Goal: Check status: Check status

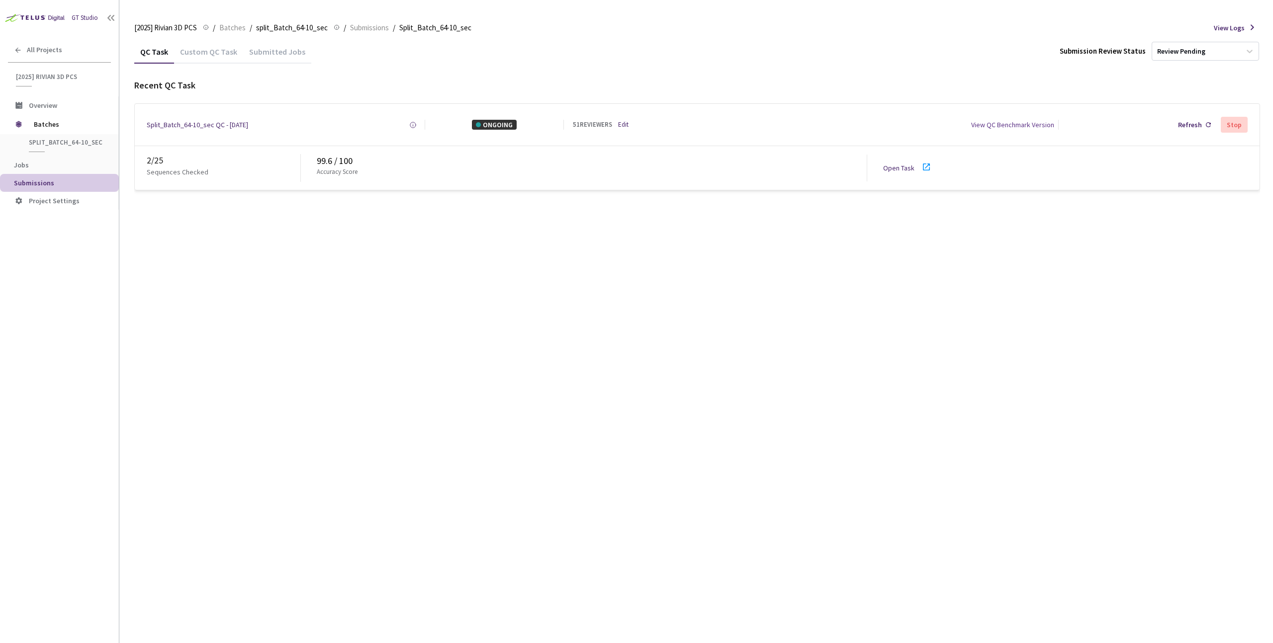
click at [364, 342] on div "QC Task Custom QC Task Submitted Jobs Submission Review Status Review Pending R…" at bounding box center [697, 342] width 1126 height 604
click at [394, 271] on div "QC Task Custom QC Task Submitted Jobs Submission Review Status Review Pending R…" at bounding box center [697, 342] width 1126 height 604
drag, startPoint x: 389, startPoint y: 175, endPoint x: 394, endPoint y: 152, distance: 23.4
click at [390, 175] on div "Accuracy Score" at bounding box center [592, 175] width 550 height 14
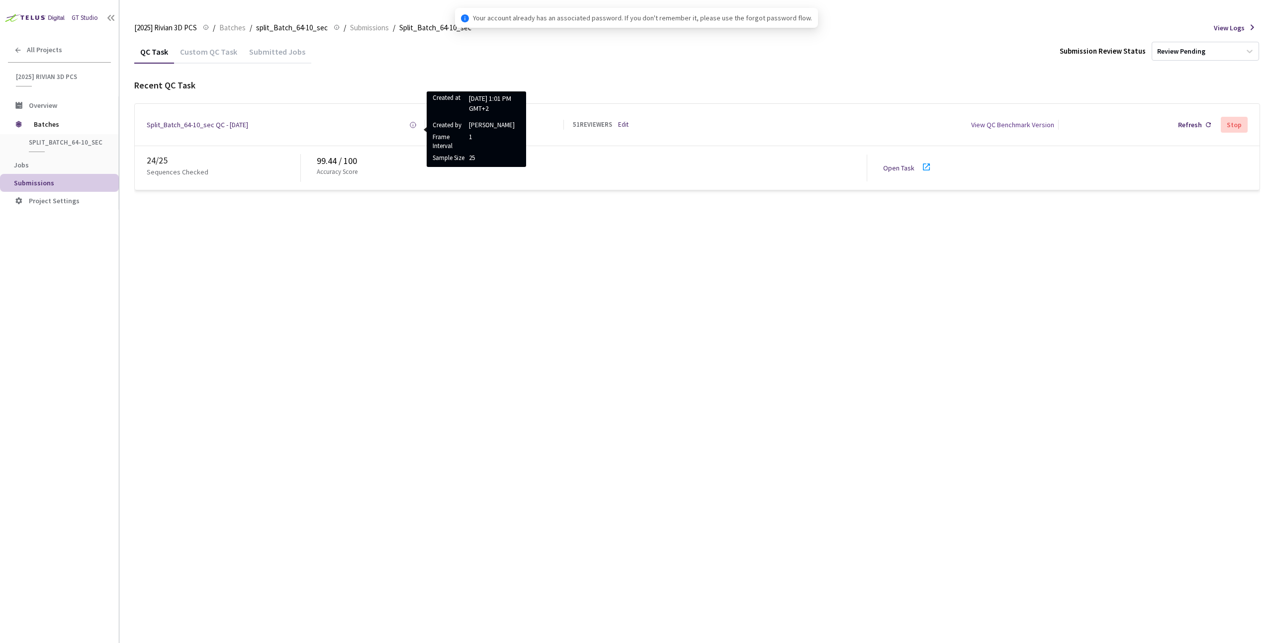
click at [414, 122] on circle at bounding box center [412, 124] width 5 height 5
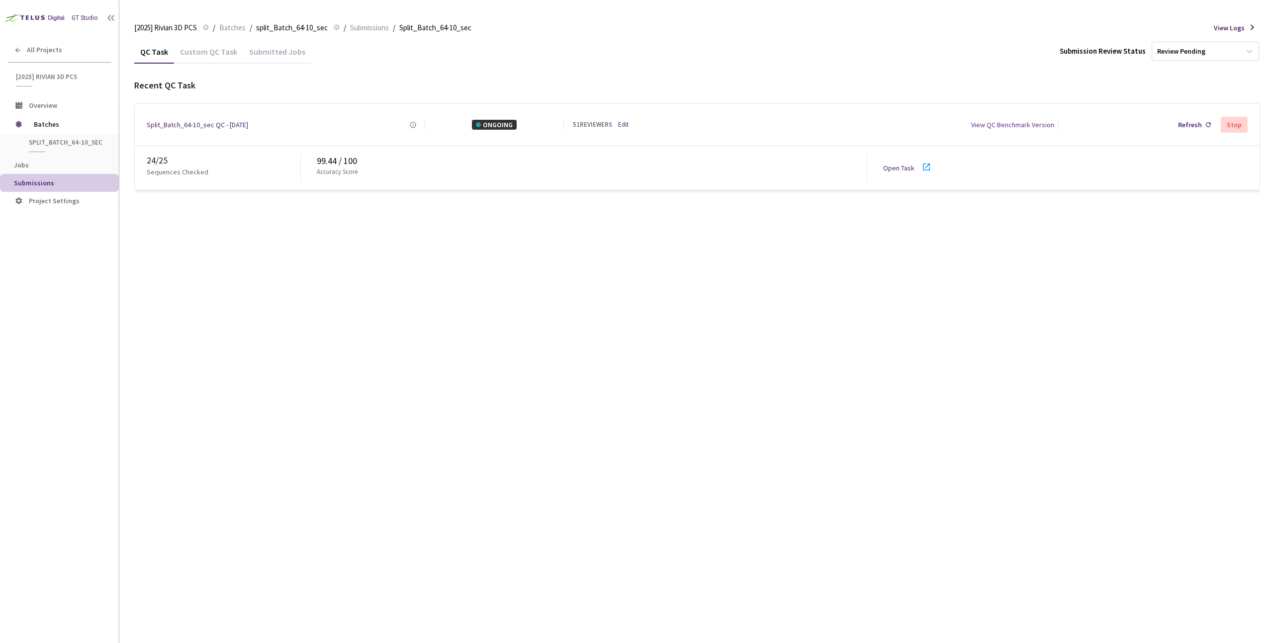
click at [624, 128] on link "Edit" at bounding box center [623, 124] width 10 height 9
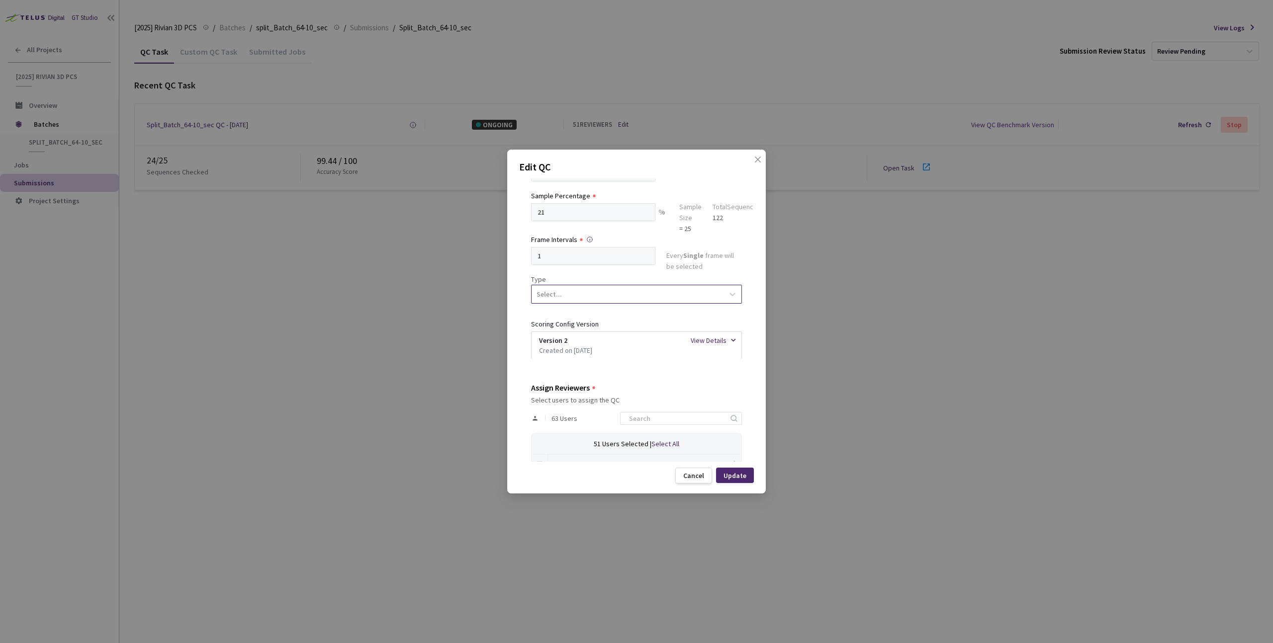
scroll to position [127, 0]
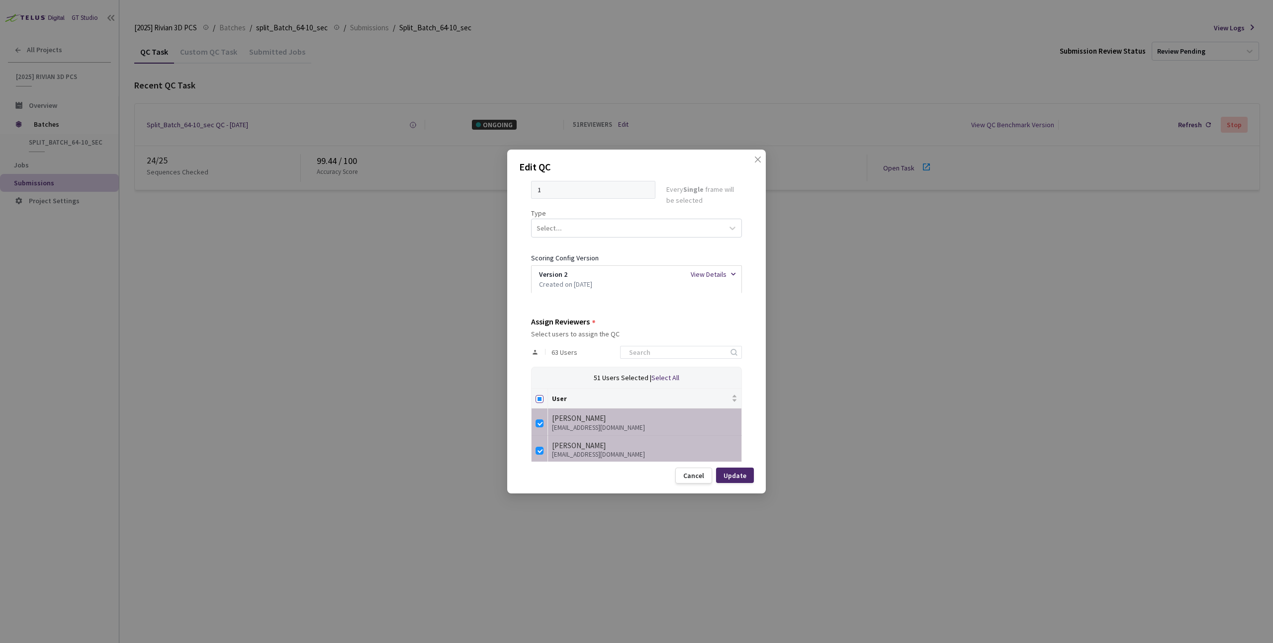
click at [538, 399] on input "Select all" at bounding box center [539, 399] width 8 height 8
checkbox input "true"
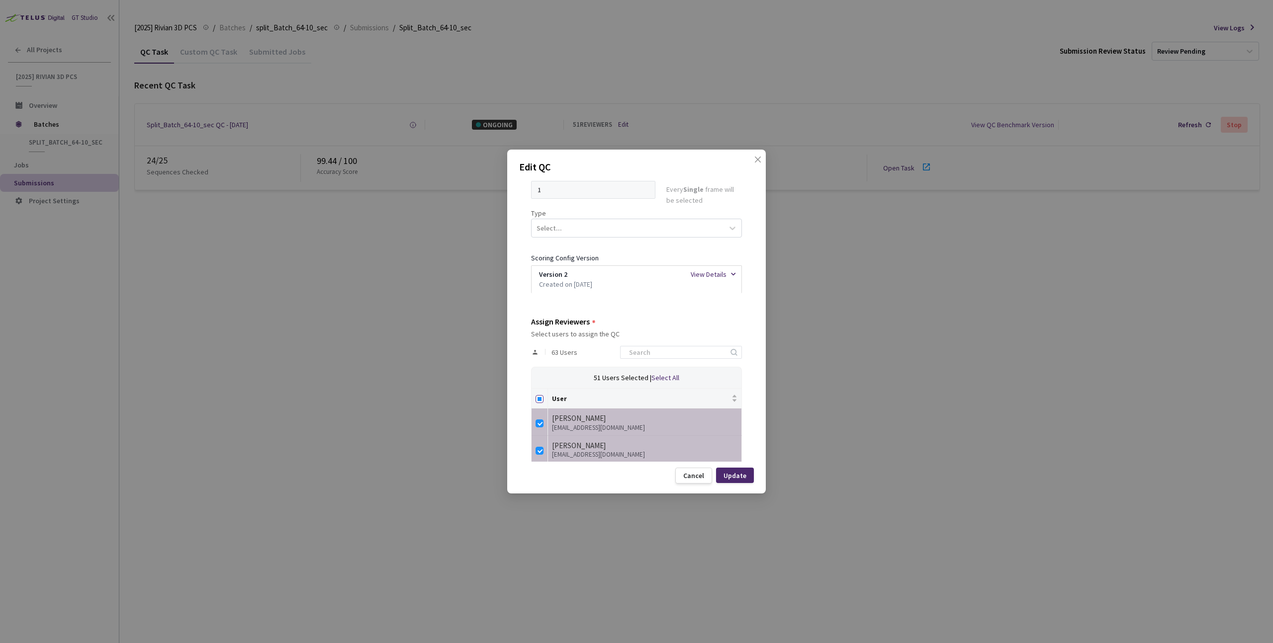
checkbox input "true"
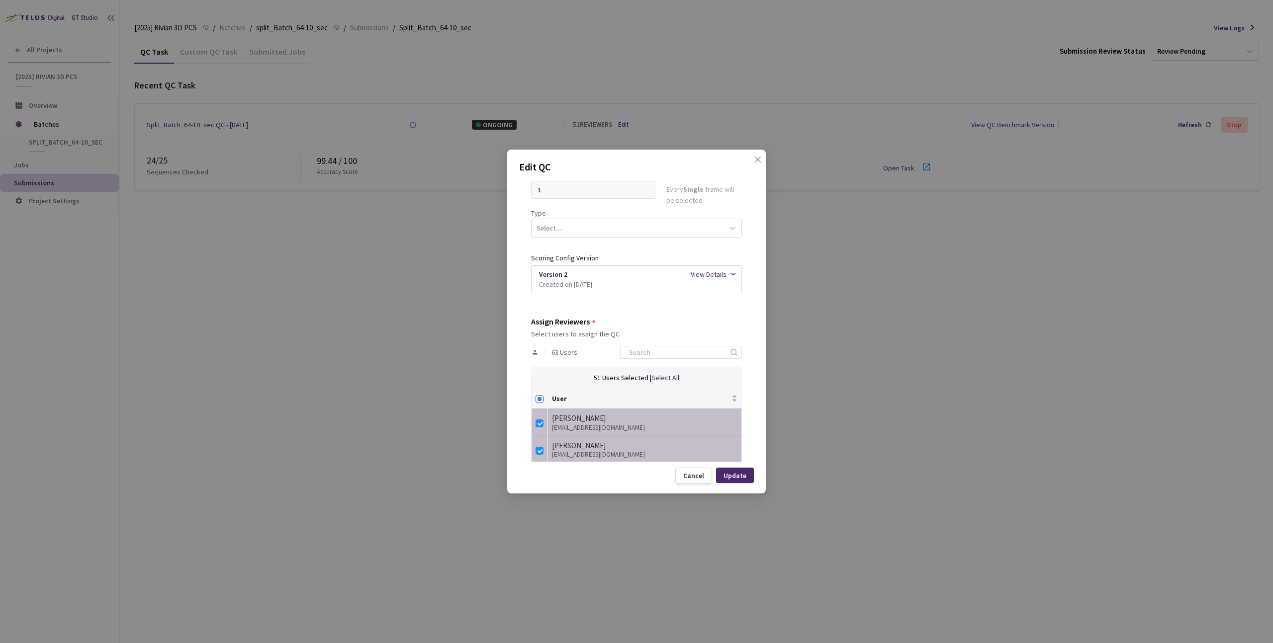
checkbox input "true"
click at [535, 396] on th at bounding box center [539, 399] width 16 height 20
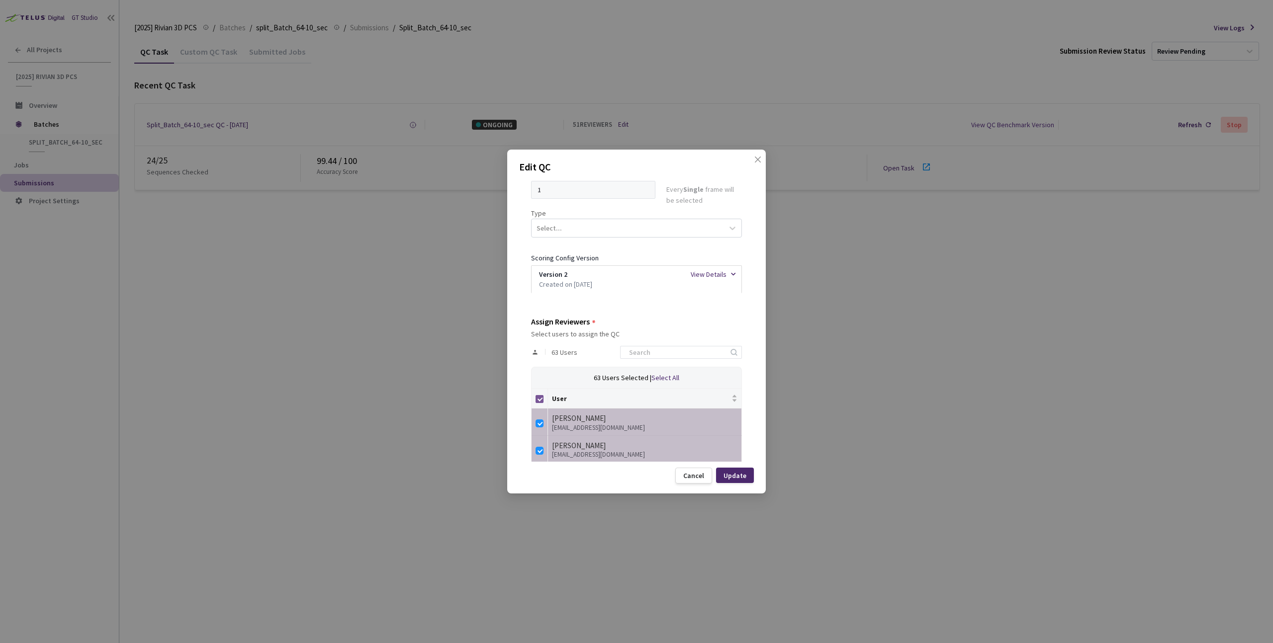
click at [538, 397] on input "Select all" at bounding box center [539, 399] width 8 height 8
checkbox input "false"
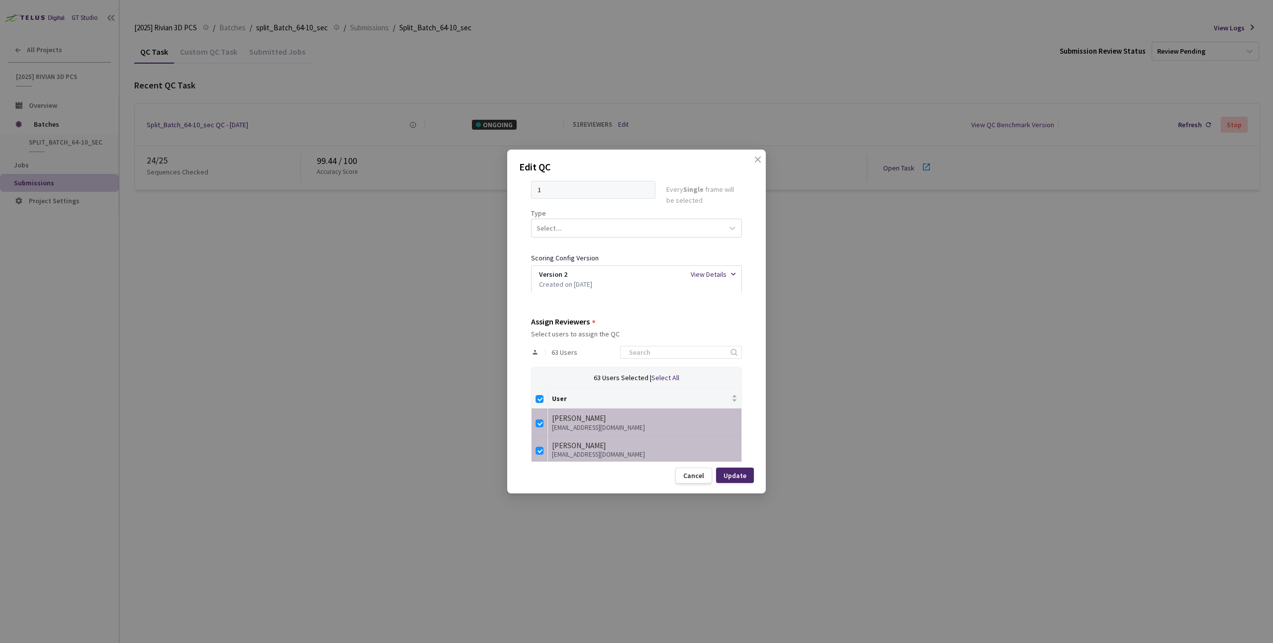
checkbox input "false"
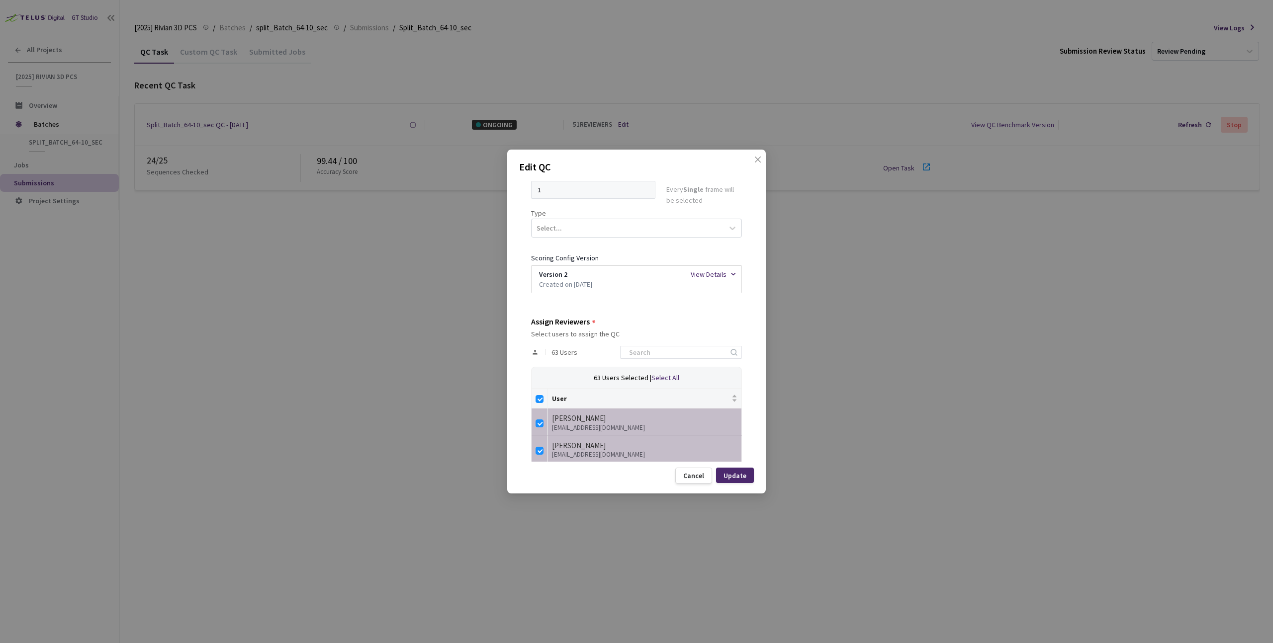
checkbox input "false"
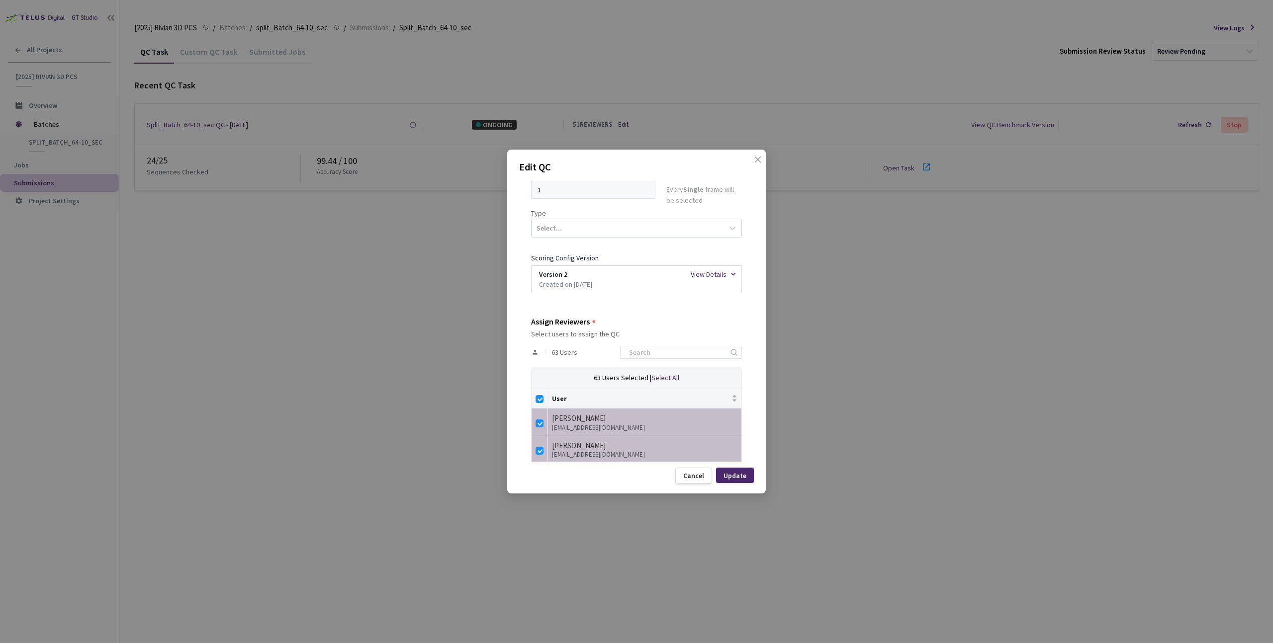
checkbox input "false"
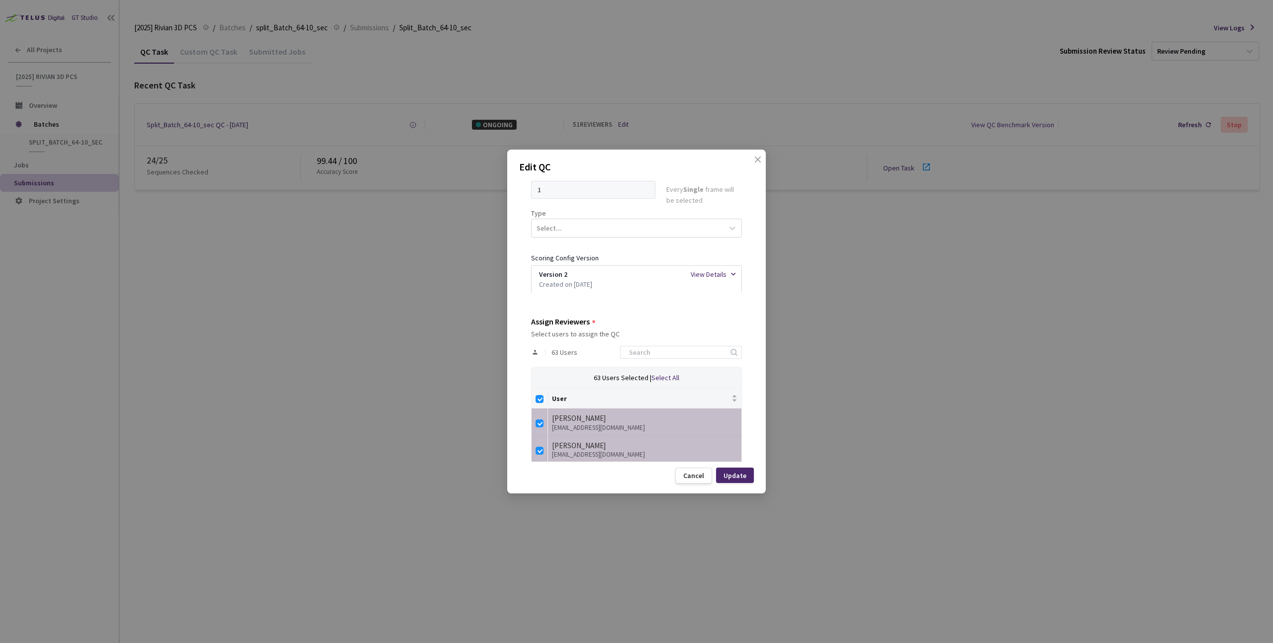
checkbox input "false"
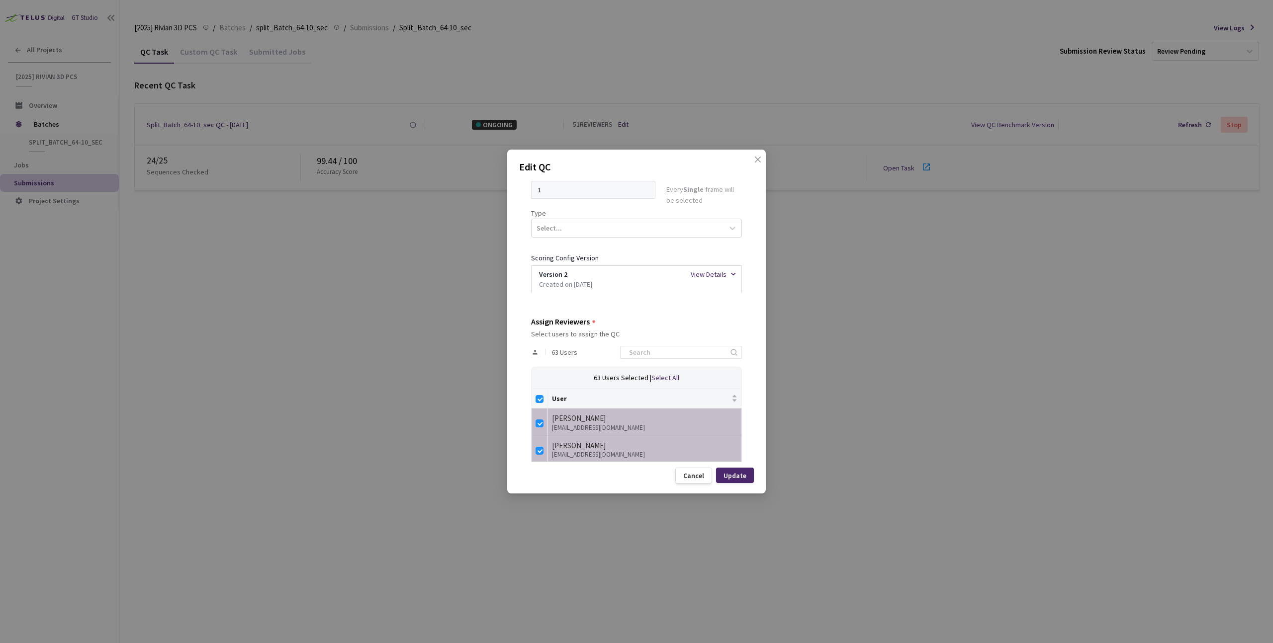
checkbox input "false"
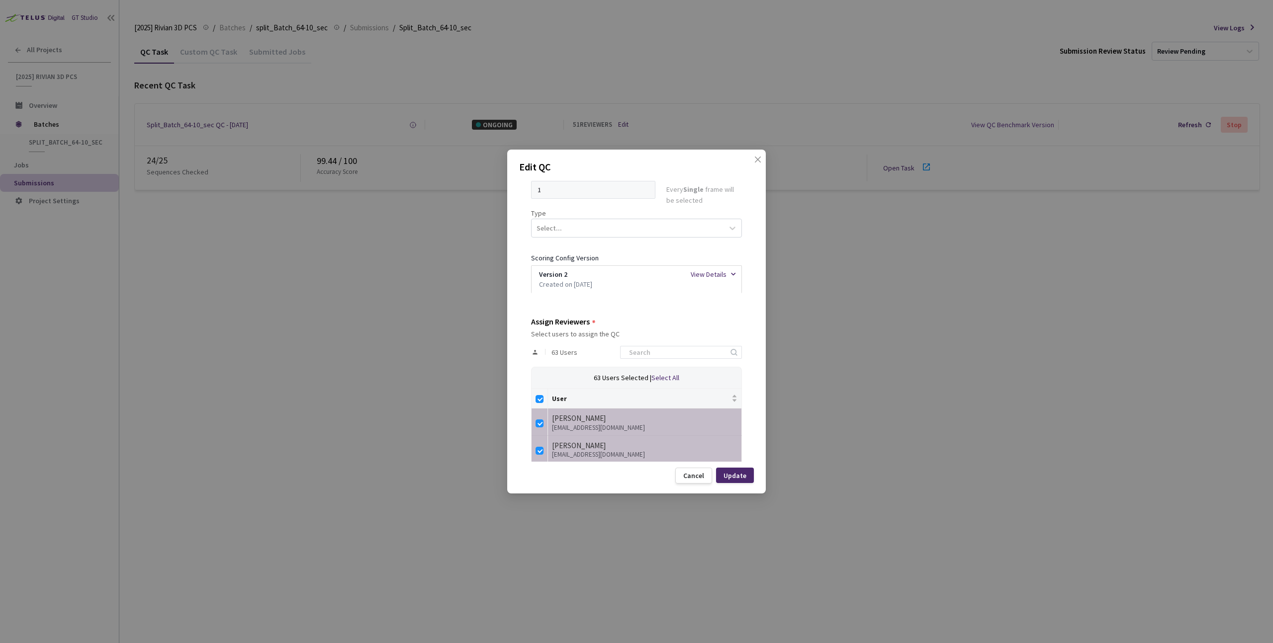
checkbox input "false"
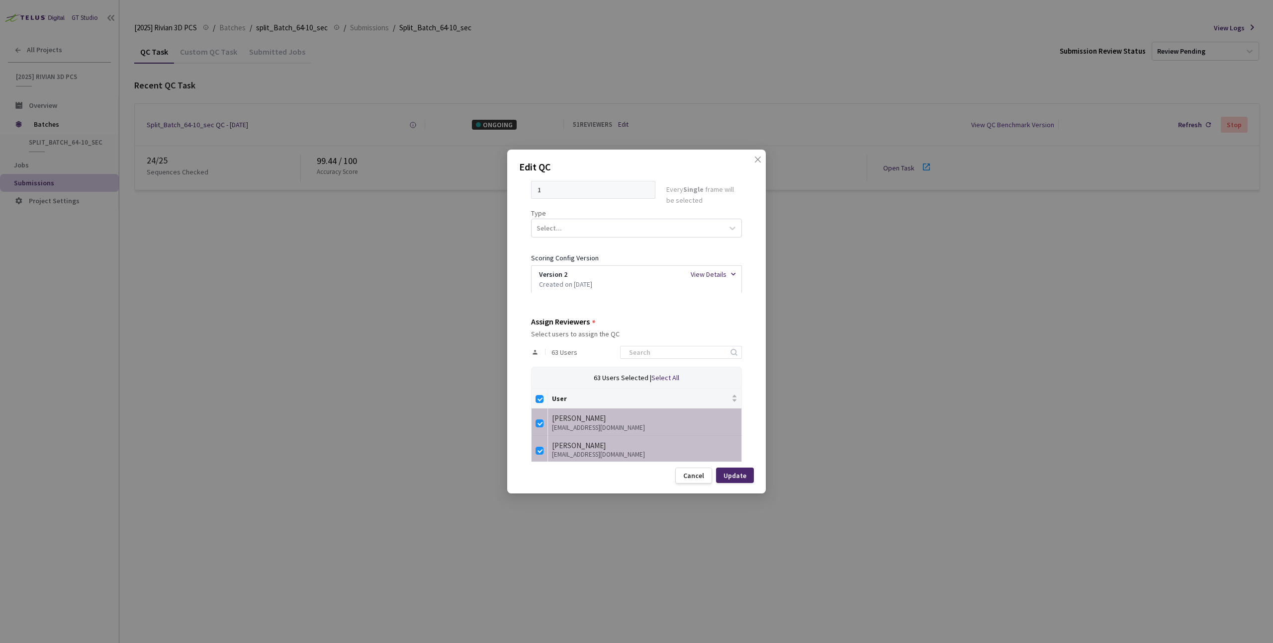
checkbox input "false"
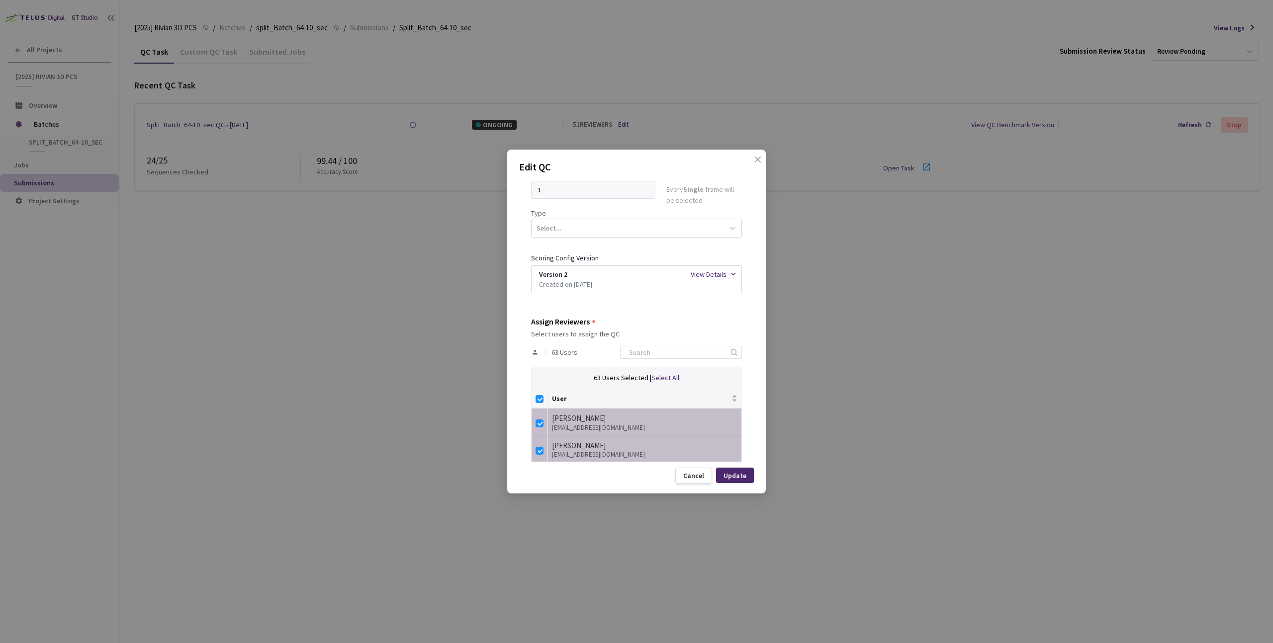
checkbox input "false"
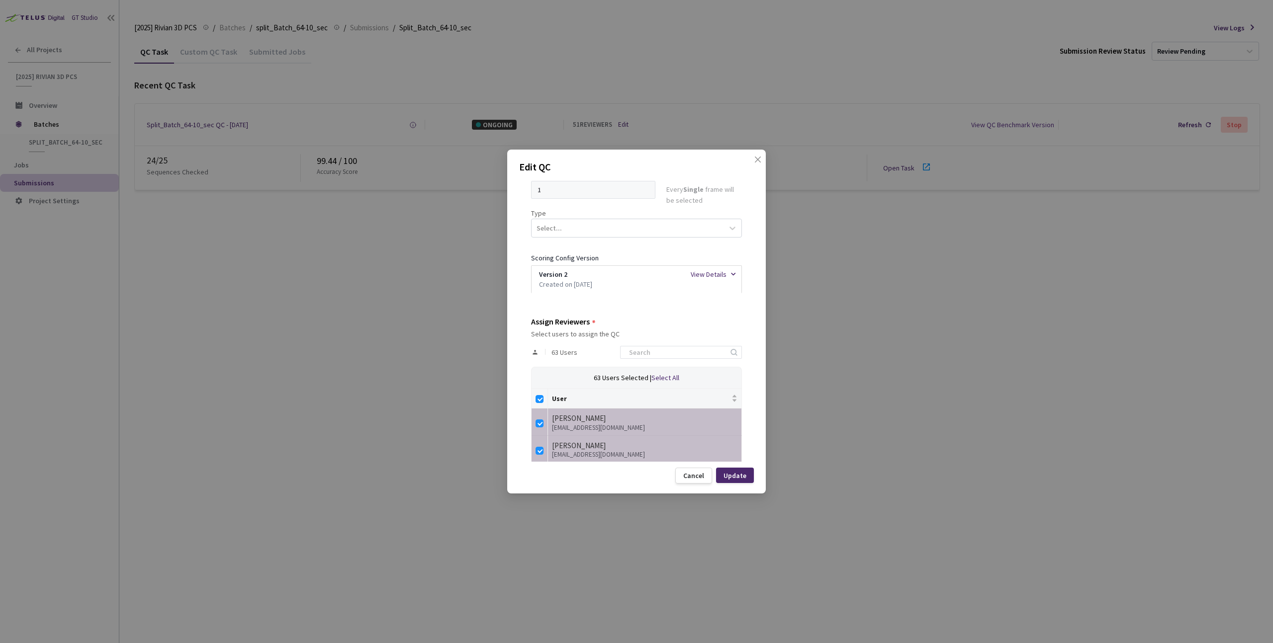
checkbox input "false"
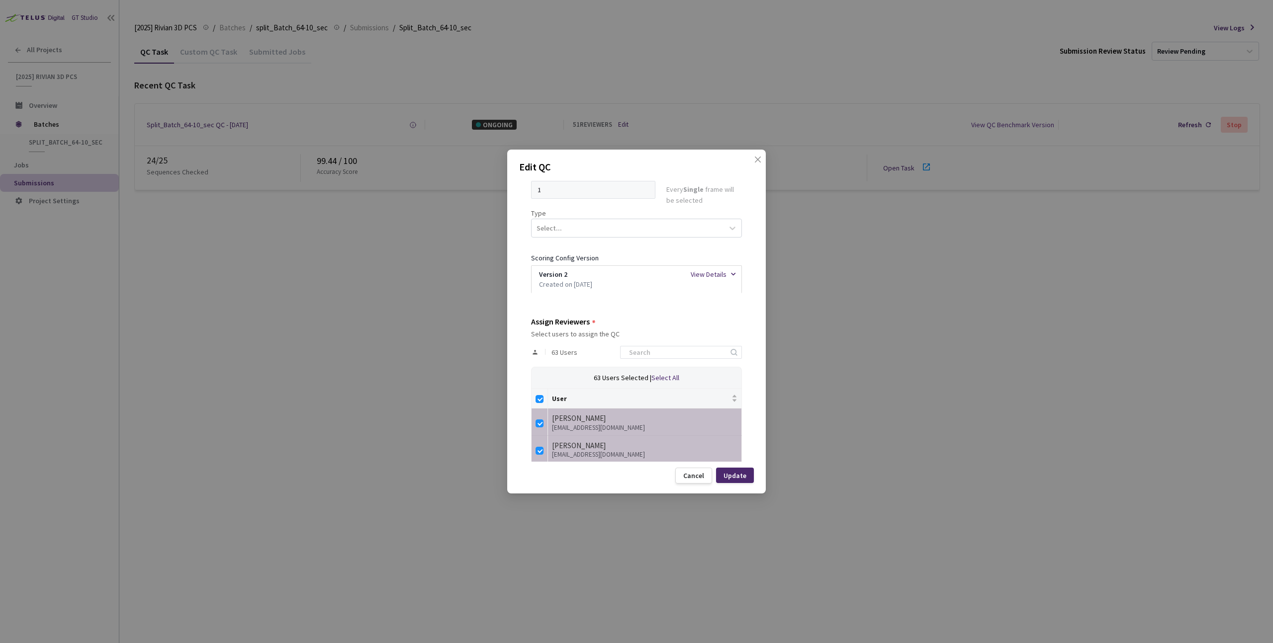
checkbox input "false"
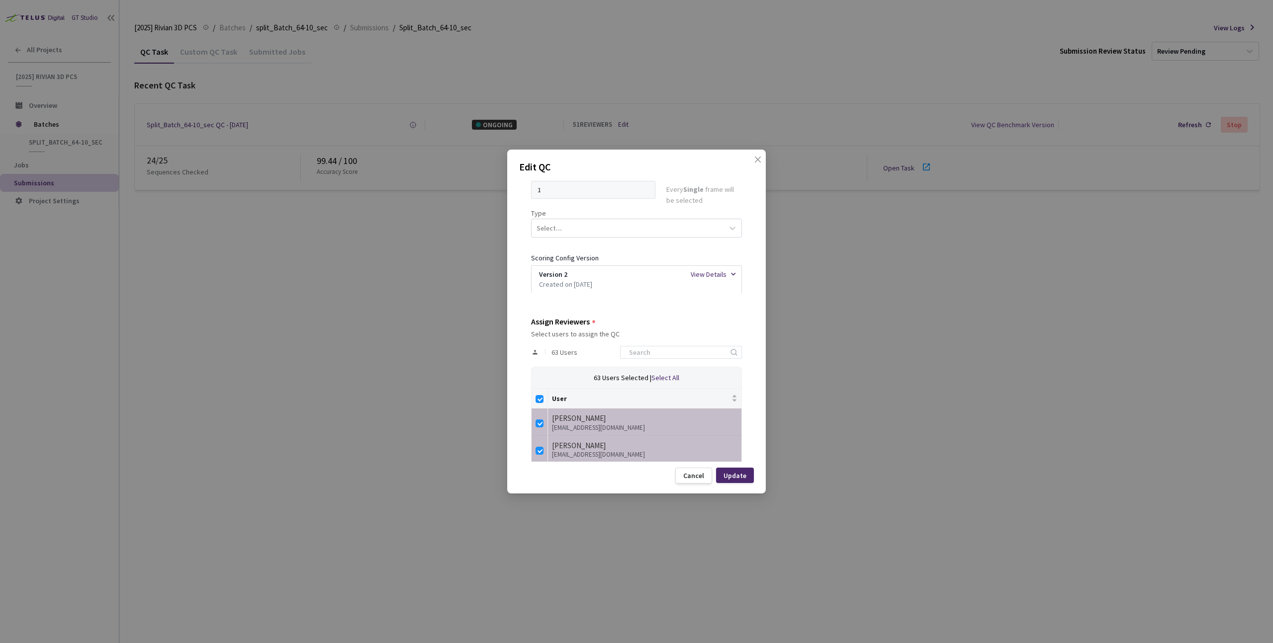
checkbox input "false"
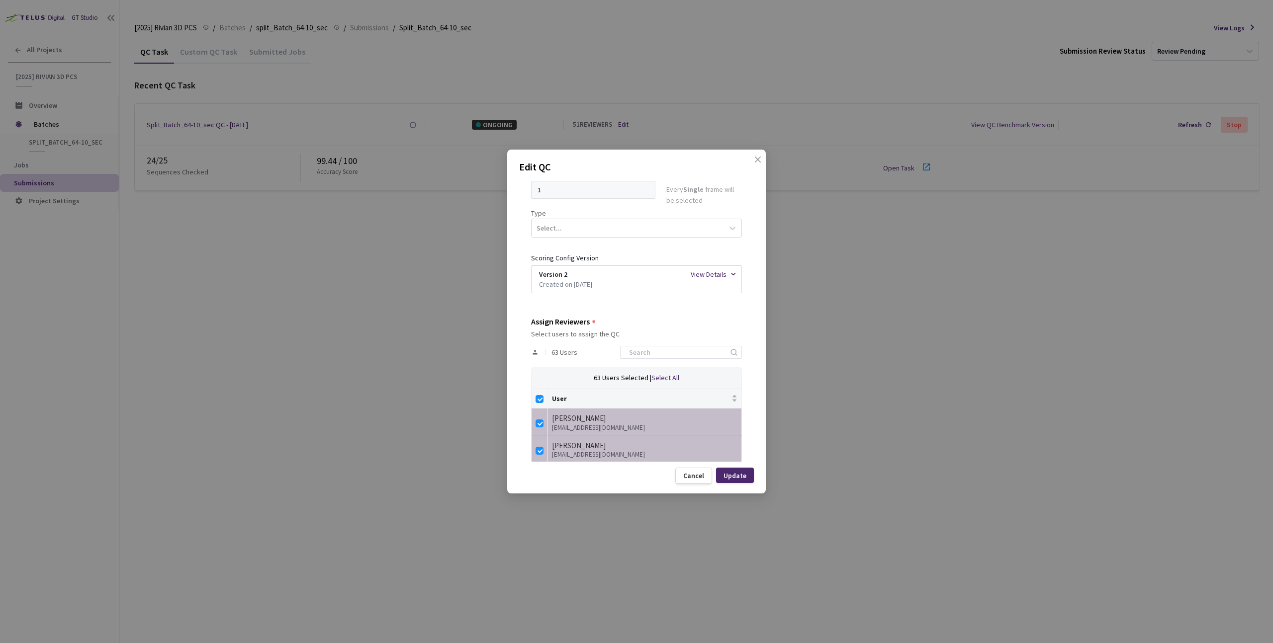
checkbox input "false"
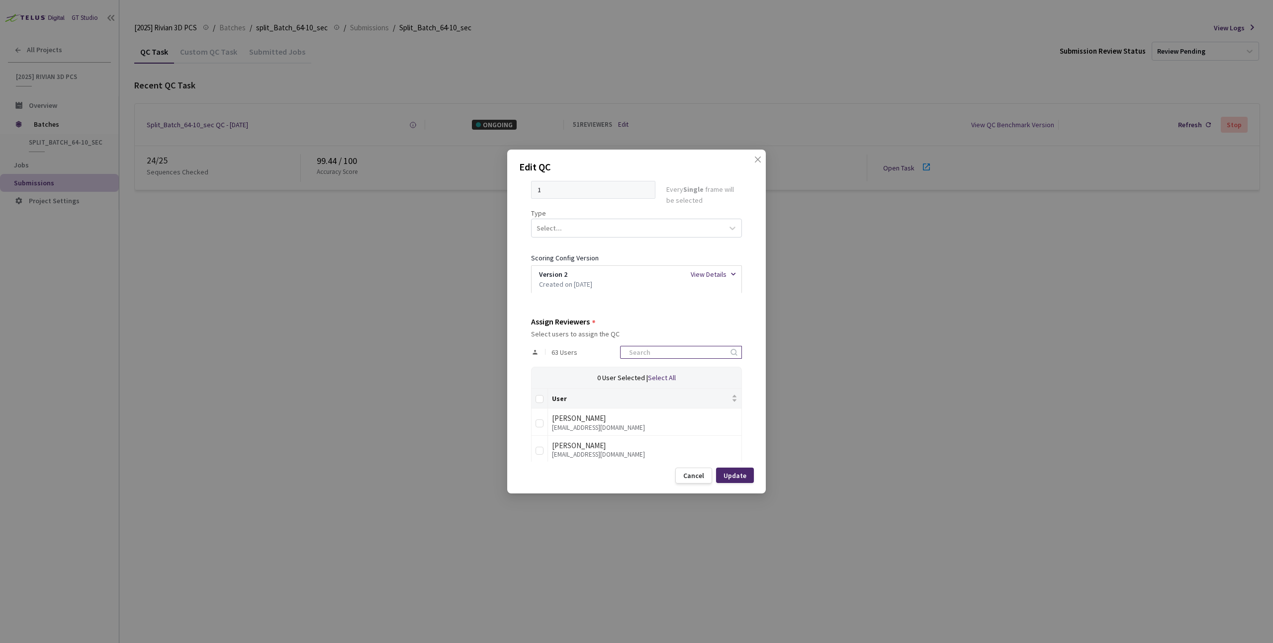
click at [672, 347] on input at bounding box center [676, 353] width 106 height 12
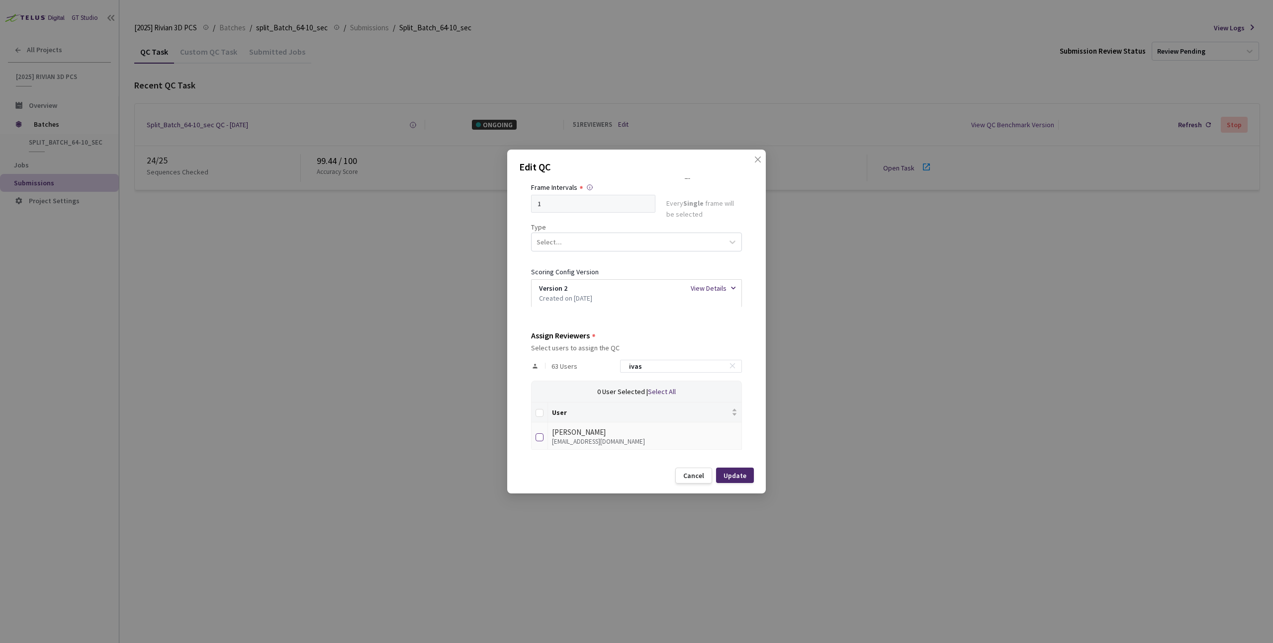
type input "ivas"
click at [537, 437] on input "checkbox" at bounding box center [539, 438] width 8 height 8
checkbox input "true"
click at [741, 473] on div "Update" at bounding box center [734, 476] width 23 height 8
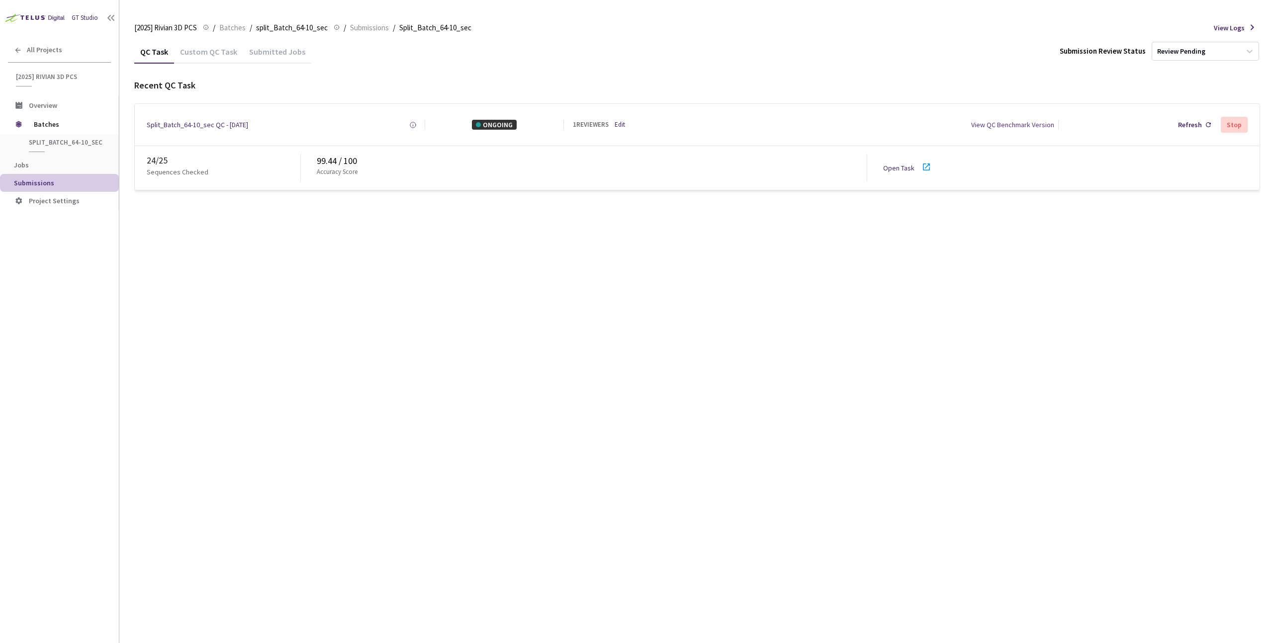
click at [906, 163] on div "Open Task" at bounding box center [901, 168] width 37 height 10
click at [233, 28] on span "Batches" at bounding box center [232, 28] width 26 height 12
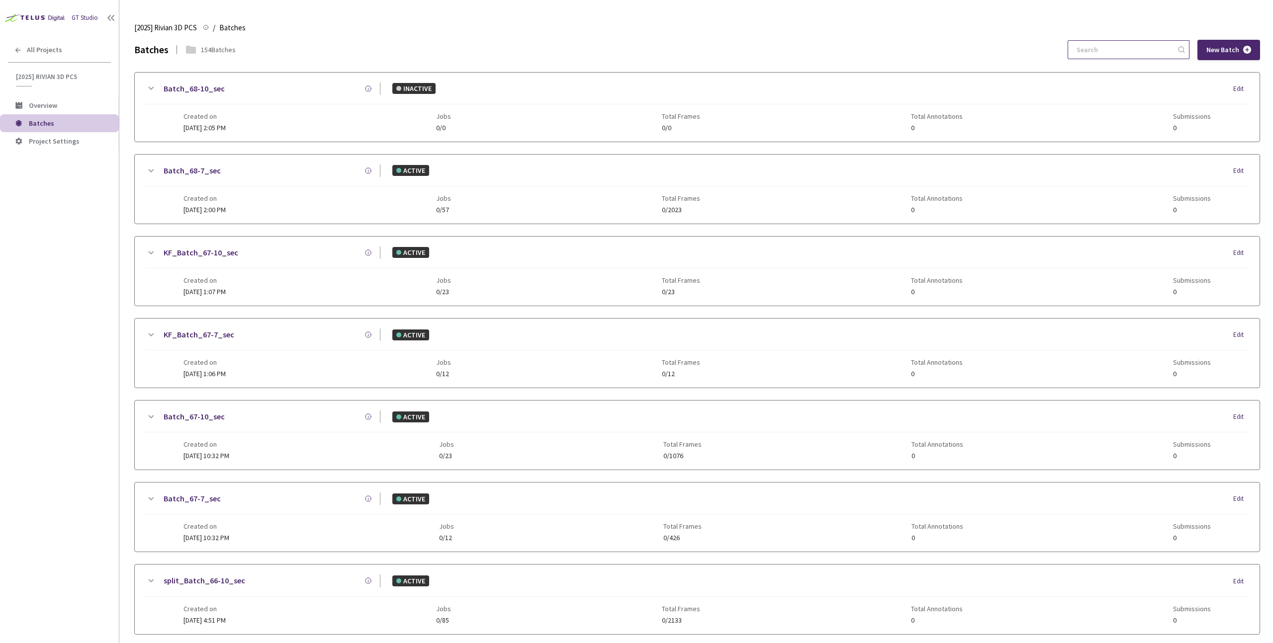
click at [1112, 46] on input at bounding box center [1123, 50] width 106 height 18
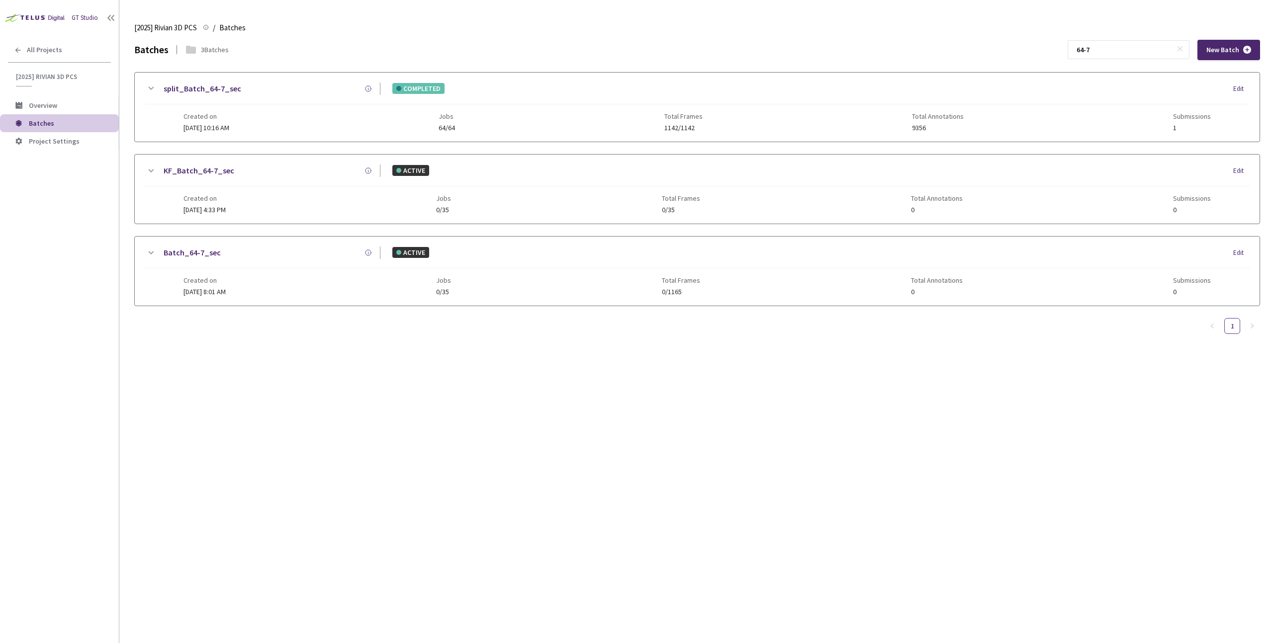
type input "64-7"
click at [327, 101] on div "split_Batch_64-7_sec COMPLETED Edit" at bounding box center [697, 94] width 1105 height 22
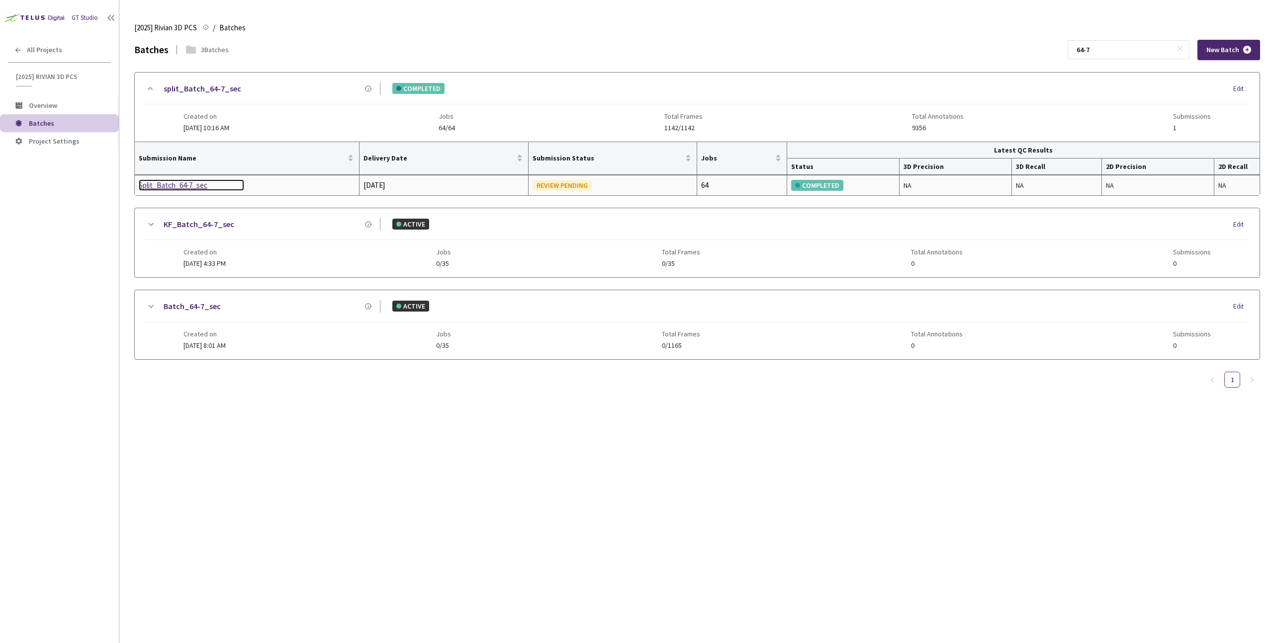
click at [168, 190] on div "Split_Batch_64-7_sec" at bounding box center [191, 185] width 105 height 12
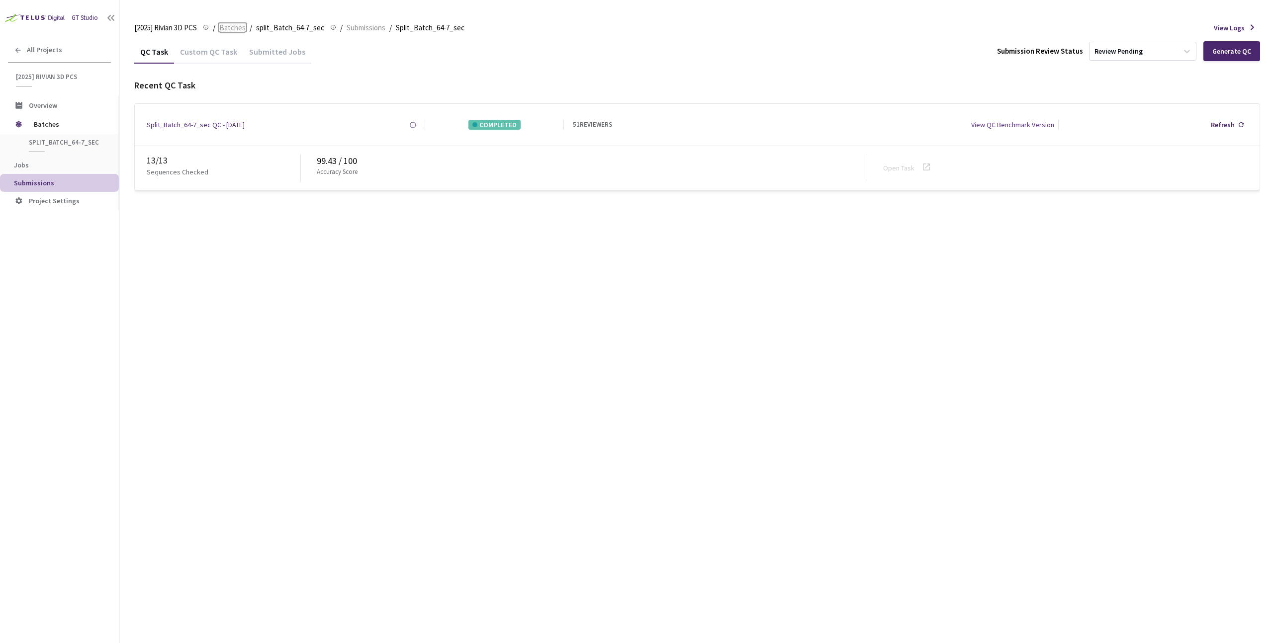
click at [236, 26] on span "Batches" at bounding box center [232, 28] width 26 height 12
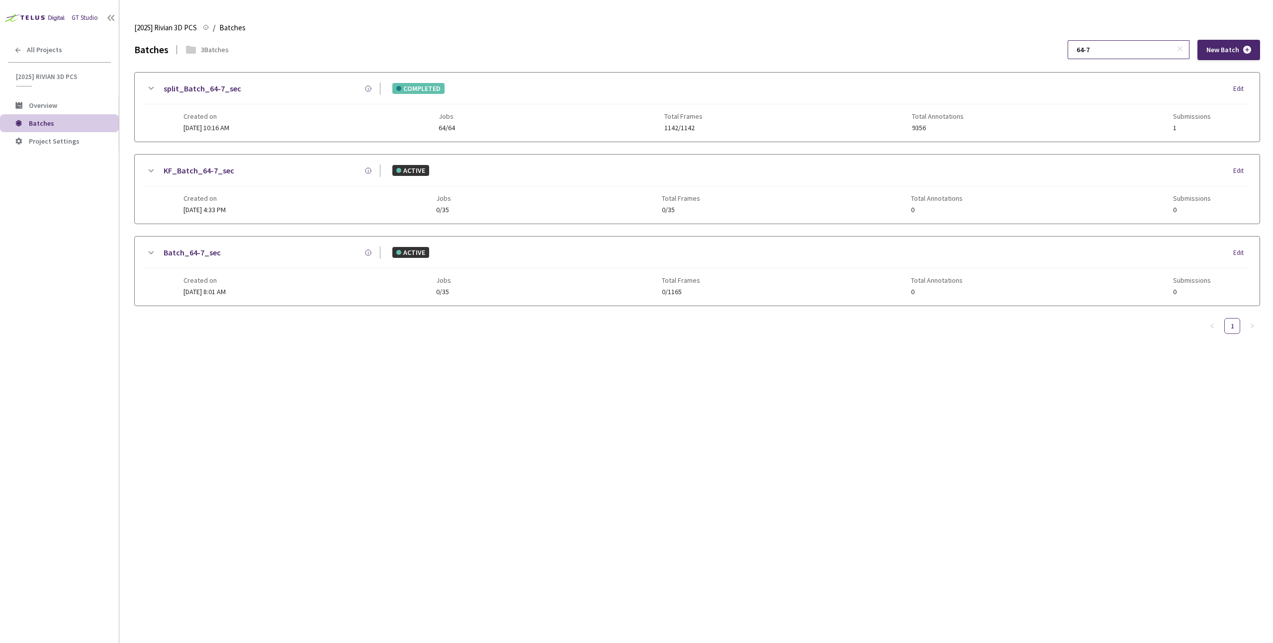
click at [1137, 54] on input "64-7" at bounding box center [1123, 50] width 106 height 18
type input "64-10"
click at [363, 105] on div "Created on 15 Sep, 2025 at 10:16 AM Jobs 122/122 Total Frames 3087/3087 Total A…" at bounding box center [696, 117] width 1027 height 27
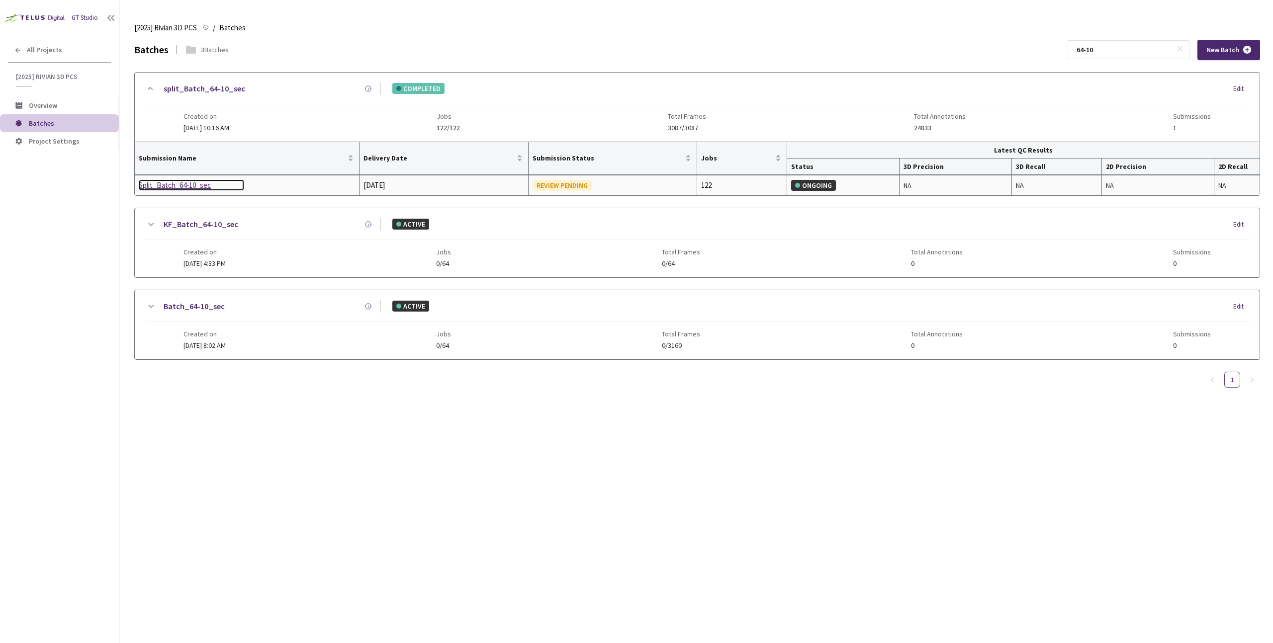
click at [176, 187] on div "Split_Batch_64-10_sec" at bounding box center [191, 185] width 105 height 12
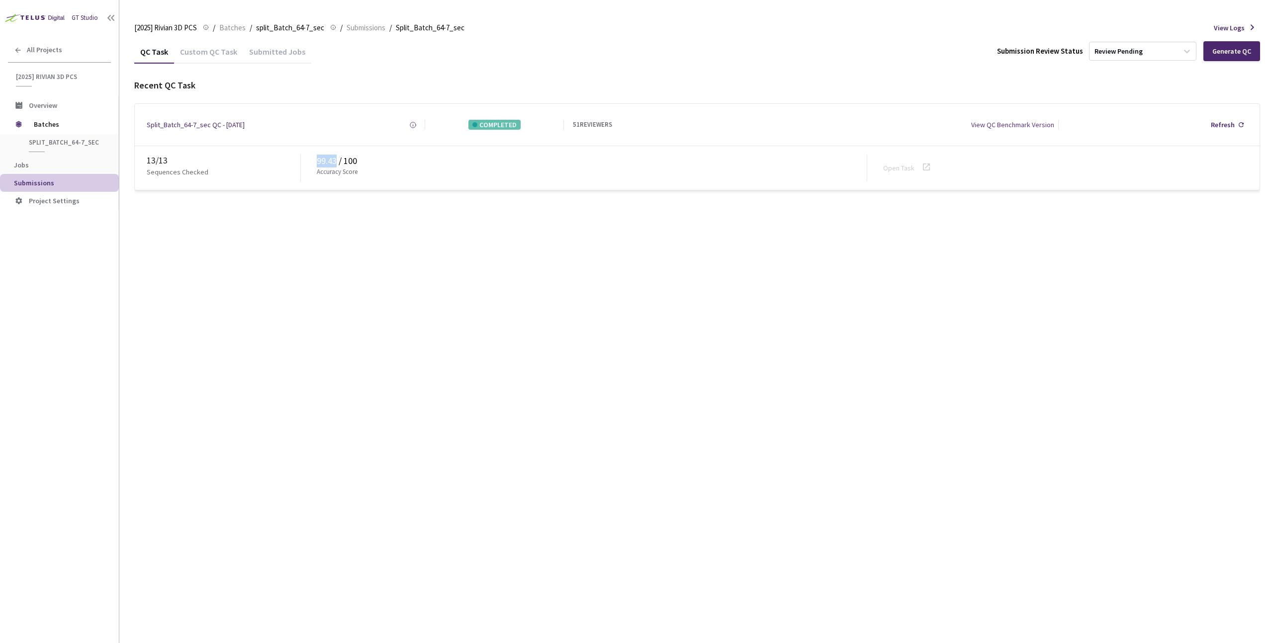
drag, startPoint x: 315, startPoint y: 160, endPoint x: 336, endPoint y: 164, distance: 20.8
click at [336, 164] on div "13 / 13 Sequences Checked 99.43 / 100 Accuracy Score Open Task" at bounding box center [697, 168] width 1125 height 44
copy div "99.43"
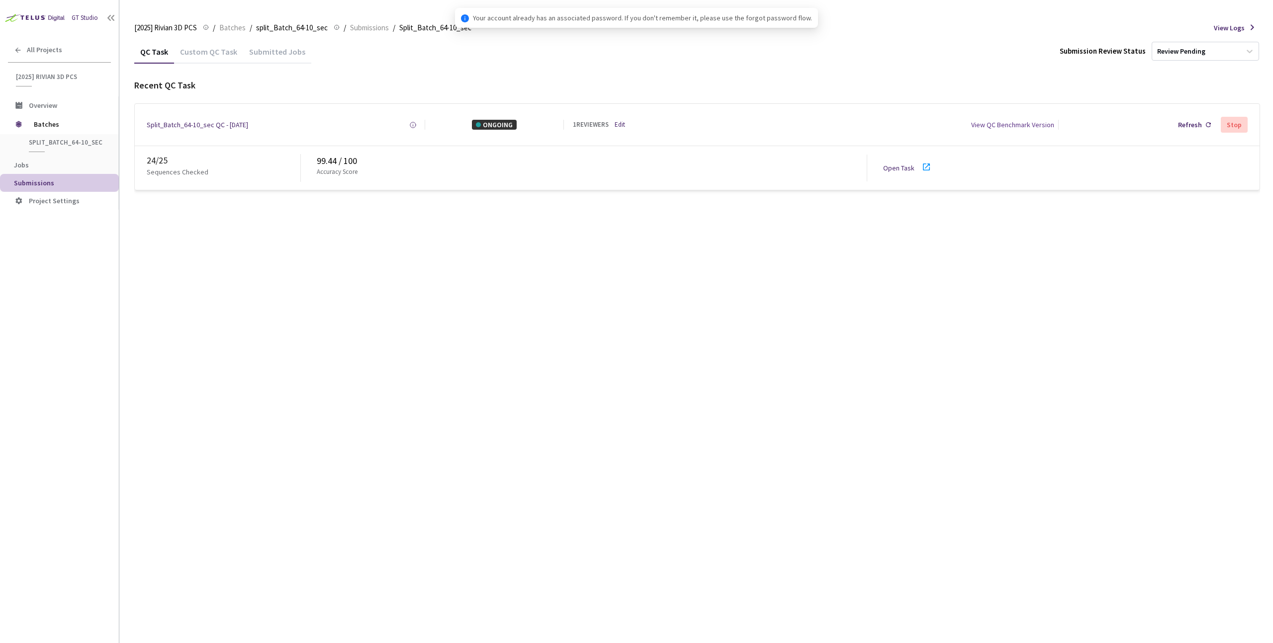
click at [454, 261] on div "QC Task Custom QC Task Submitted Jobs Submission Review Status Review Pending R…" at bounding box center [697, 342] width 1126 height 604
click at [409, 445] on div "QC Task Custom QC Task Submitted Jobs Submission Review Status Review Pending G…" at bounding box center [697, 342] width 1126 height 604
drag, startPoint x: 314, startPoint y: 162, endPoint x: 336, endPoint y: 163, distance: 22.4
click at [336, 163] on div "25 / 25 Sequences Checked 99.38 / 100 Accuracy Score Open Task" at bounding box center [697, 168] width 1125 height 44
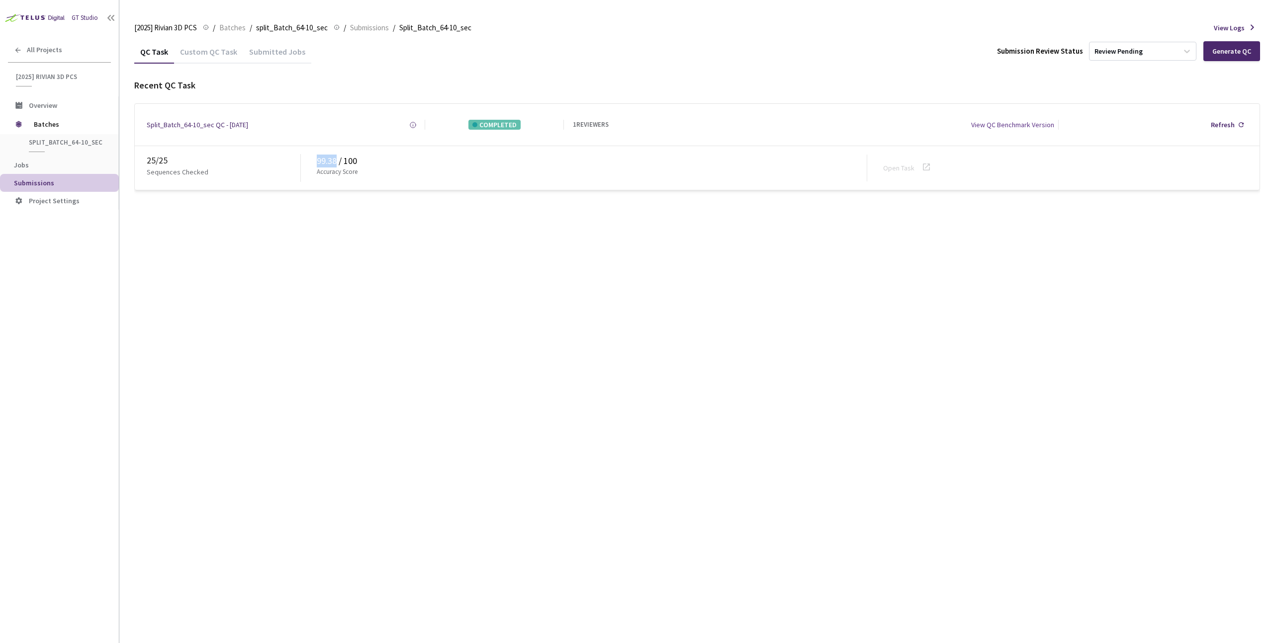
copy div "99.38"
click at [230, 29] on span "Batches" at bounding box center [232, 28] width 26 height 12
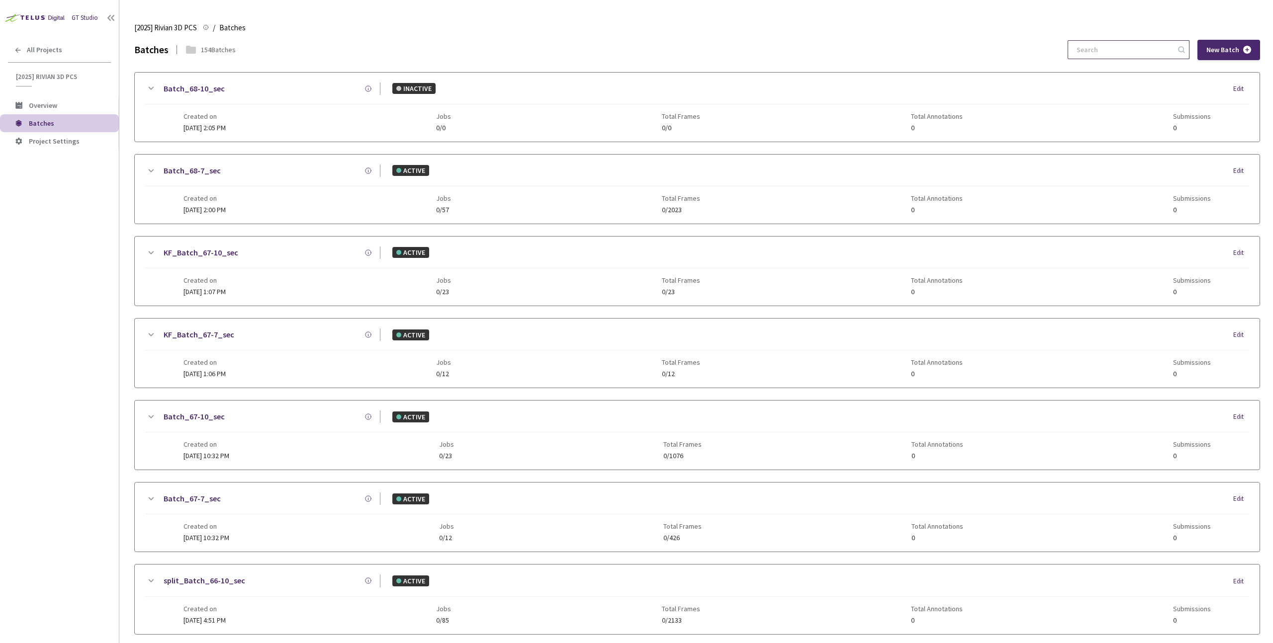
click at [1121, 48] on input at bounding box center [1123, 50] width 106 height 18
paste input "65-7"
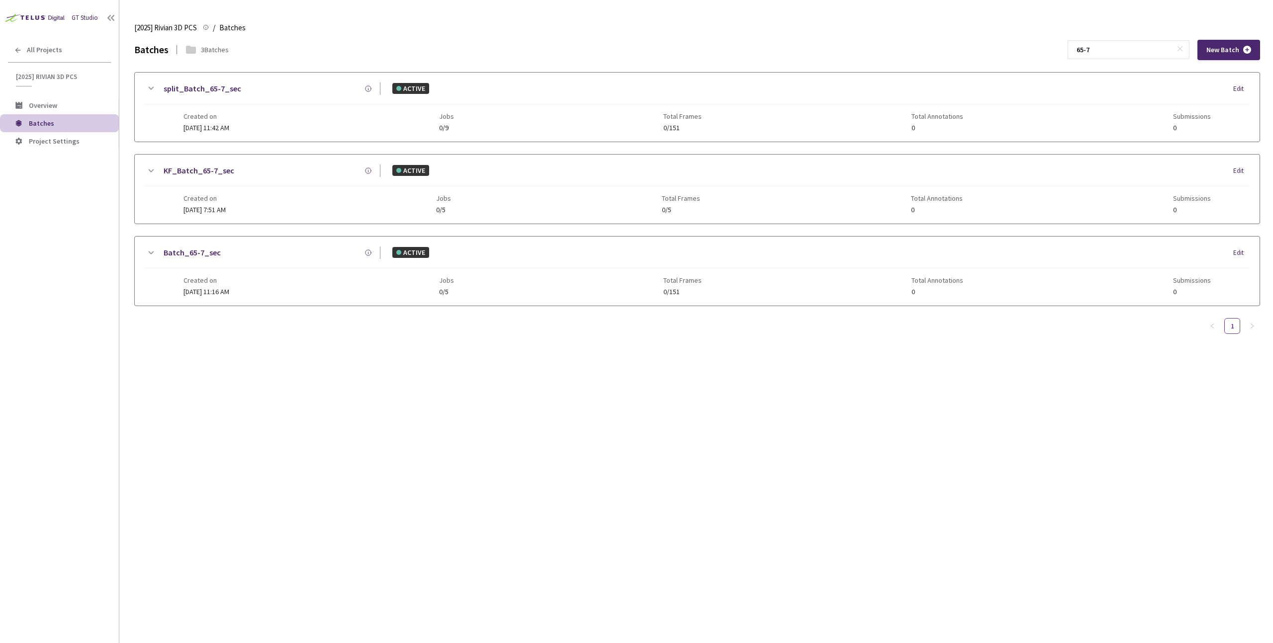
type input "65-7"
click at [266, 122] on div "Created on [DATE] 11:42 AM Jobs 0/9 Total Frames 0/151 Total Annotations 0 Subm…" at bounding box center [696, 117] width 1027 height 27
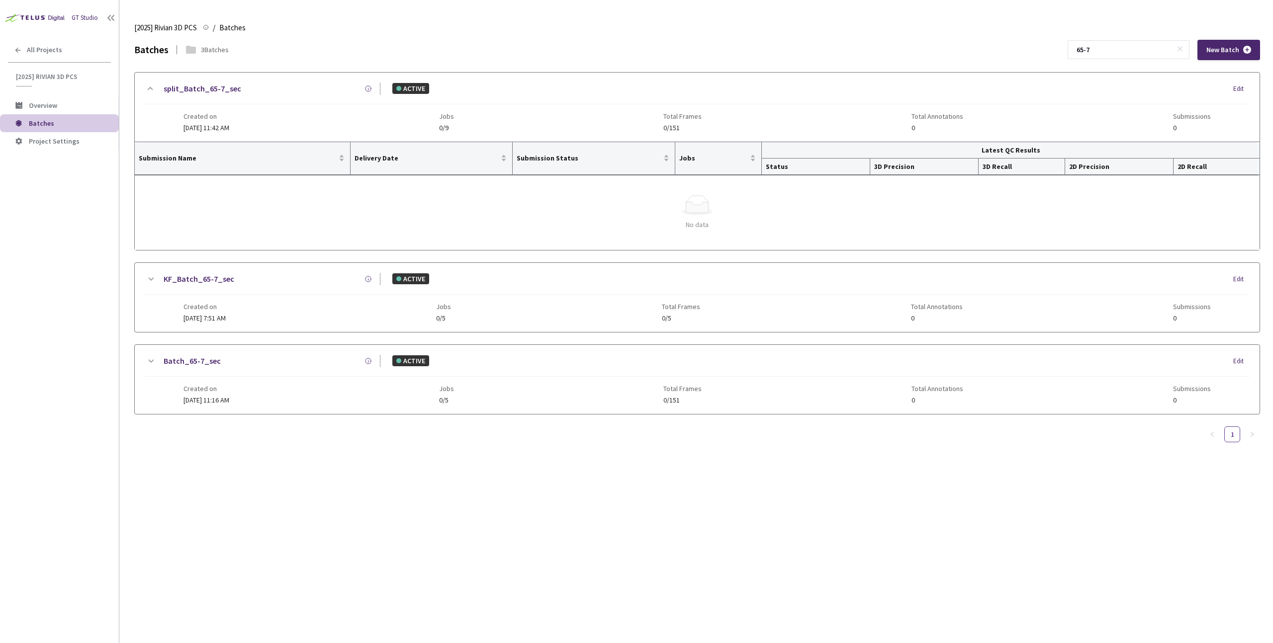
click at [280, 111] on div "Created on [DATE] 11:42 AM Jobs 0/9 Total Frames 0/151 Total Annotations 0 Subm…" at bounding box center [696, 117] width 1027 height 27
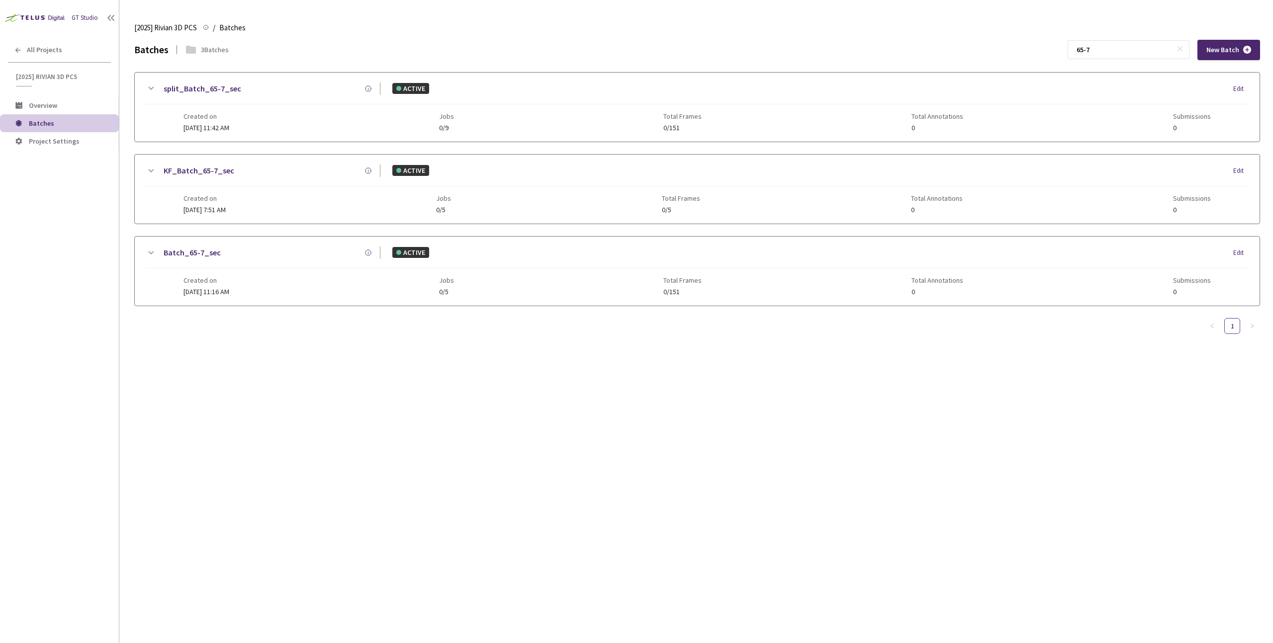
click at [778, 455] on div "Batches 3 Batches 65-7 New Batch split_Batch_65-7_sec ACTIVE Edit Created on [D…" at bounding box center [697, 342] width 1126 height 604
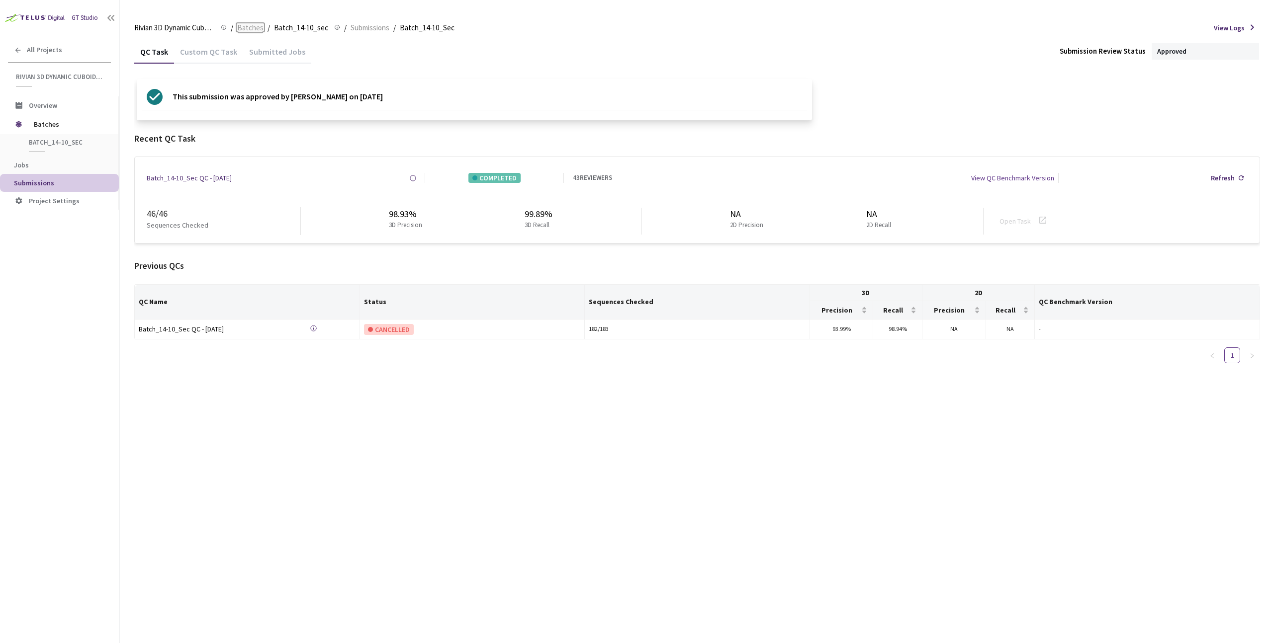
click at [246, 23] on span "Batches" at bounding box center [250, 28] width 26 height 12
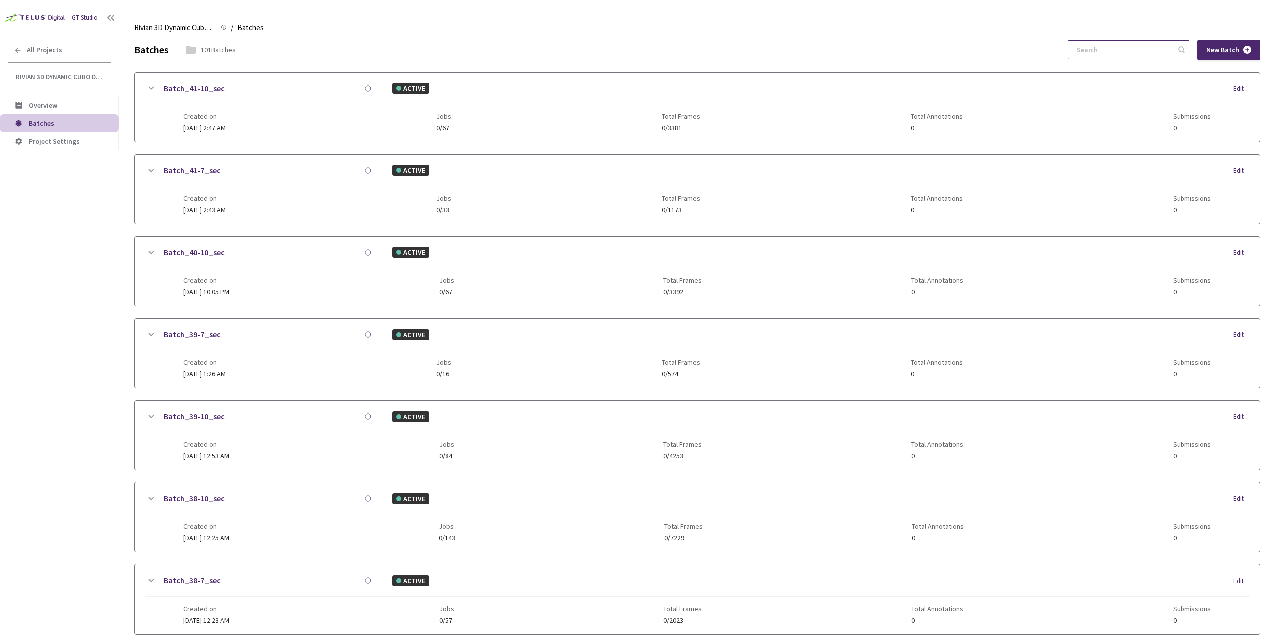
click at [1103, 57] on input at bounding box center [1123, 50] width 106 height 18
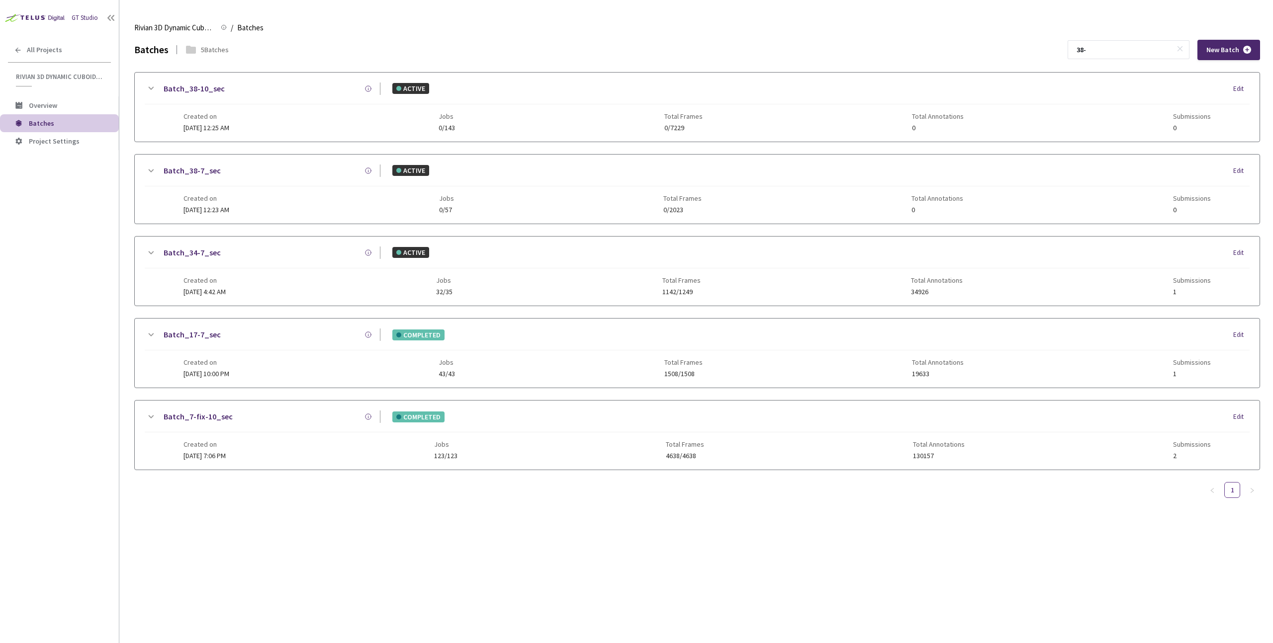
type input "38-"
click at [486, 202] on div "Created on [DATE] 12:23 AM Jobs 0/57 Total Frames 0/2023 Total Annotations 0 Su…" at bounding box center [696, 199] width 1027 height 27
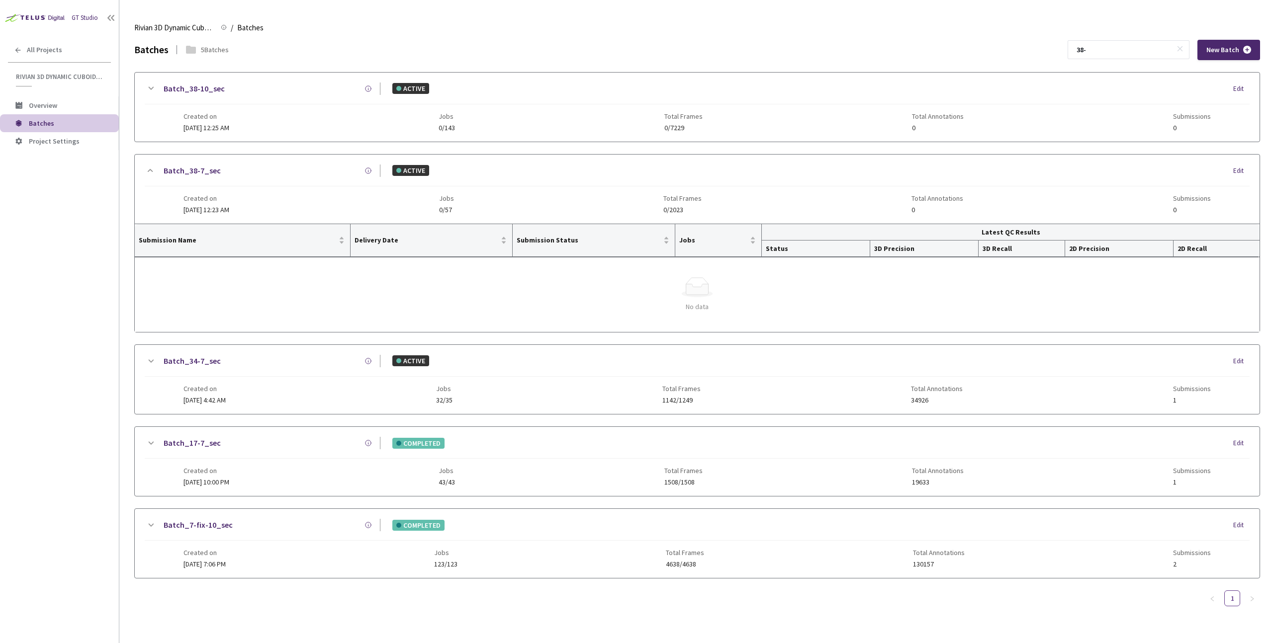
click at [253, 100] on div "Batch_38-10_sec ACTIVE Edit" at bounding box center [697, 94] width 1105 height 22
